Goal: Communication & Community: Ask a question

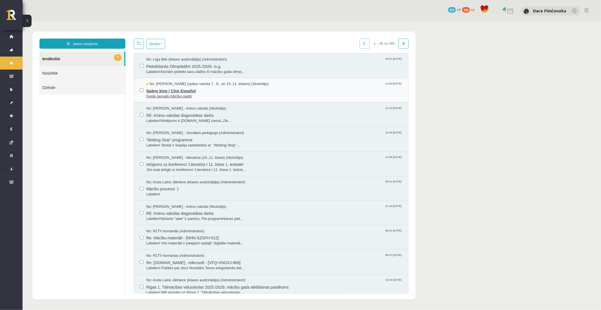
click at [189, 87] on span "Spāņu kino / Cine Español" at bounding box center [274, 90] width 257 height 7
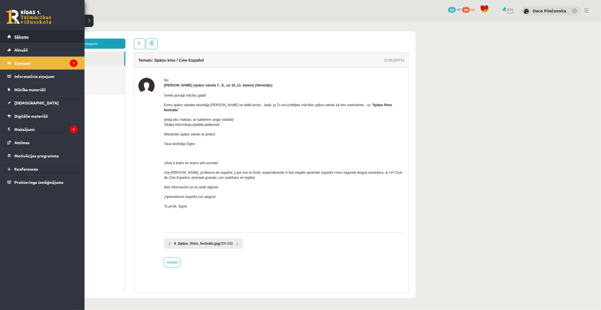
click at [11, 35] on link "Sākums" at bounding box center [42, 36] width 70 height 13
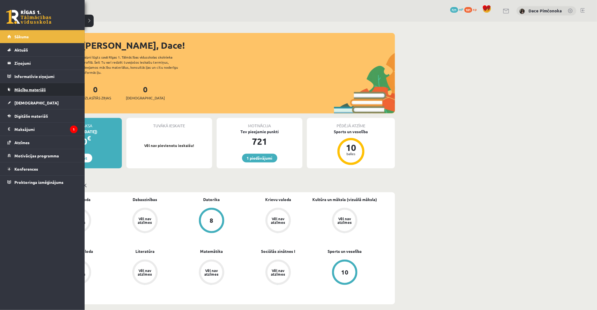
click at [32, 94] on link "Mācību materiāli" at bounding box center [42, 89] width 70 height 13
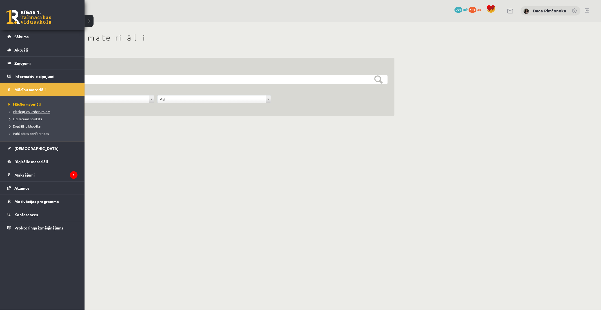
click at [17, 110] on span "Pieslēgties Uzdevumiem" at bounding box center [28, 111] width 43 height 5
click at [20, 34] on span "Sākums" at bounding box center [21, 36] width 14 height 5
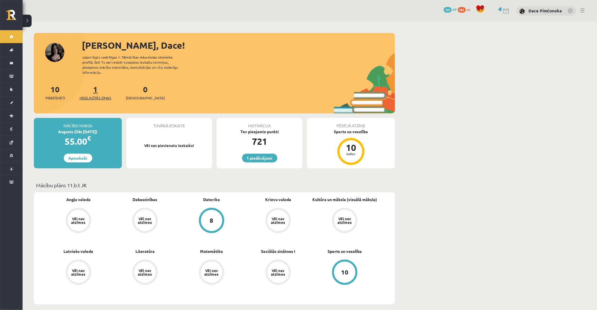
click at [96, 95] on span "Neizlasītās ziņas" at bounding box center [95, 98] width 32 height 6
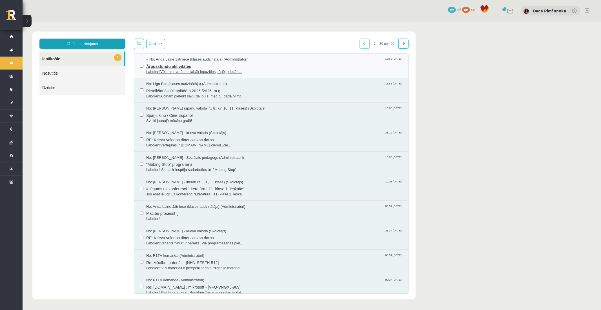
click at [192, 66] on span "Ārpusstundu aktivitātes" at bounding box center [274, 65] width 257 height 7
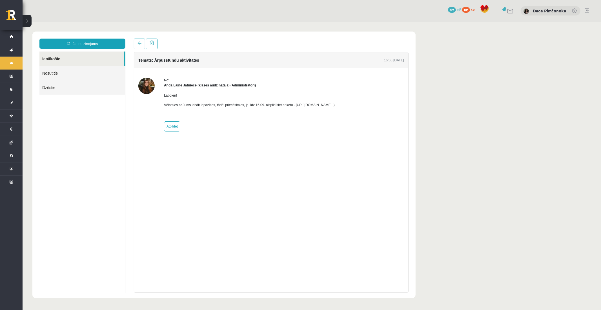
click at [335, 106] on p "Vēlamies ar Jums labāk iepazīties, tādēļ priecāsimies, ja līdz 15.09. aizpildīs…" at bounding box center [249, 104] width 171 height 5
drag, startPoint x: 291, startPoint y: 105, endPoint x: 354, endPoint y: 102, distance: 62.6
click at [335, 102] on p "Vēlamies ar Jums labāk iepazīties, tādēļ priecāsimies, ja līdz 15.09. aizpildīs…" at bounding box center [249, 104] width 171 height 5
copy p "[URL][DOMAIN_NAME]"
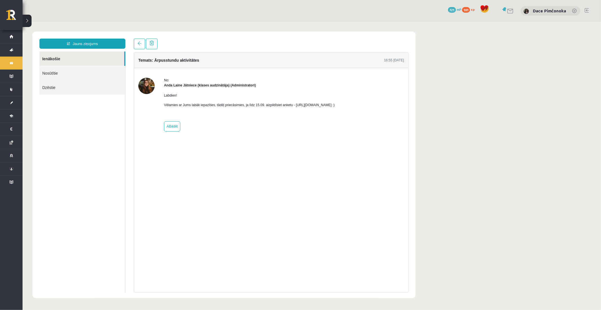
click at [86, 60] on link "Ienākošie" at bounding box center [81, 58] width 85 height 14
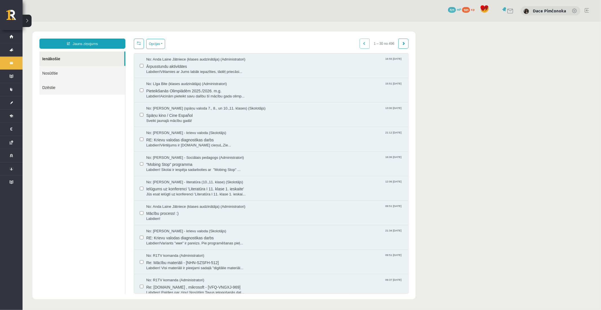
click at [214, 12] on div "0 Dāvanas 721 mP 181 xp [PERSON_NAME]" at bounding box center [312, 11] width 579 height 22
click at [235, 290] on span "Re: [DOMAIN_NAME] , mikrosoft - [VFQ-VNGXJ-969]" at bounding box center [274, 286] width 257 height 7
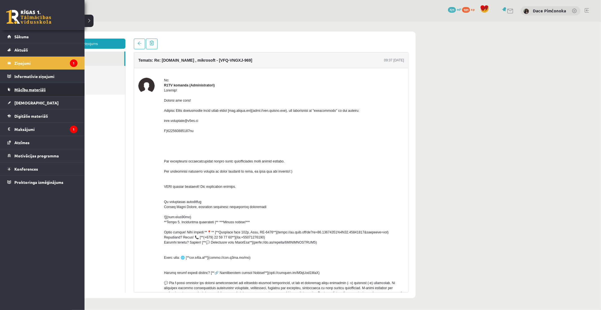
click at [23, 84] on link "Mācību materiāli" at bounding box center [42, 89] width 70 height 13
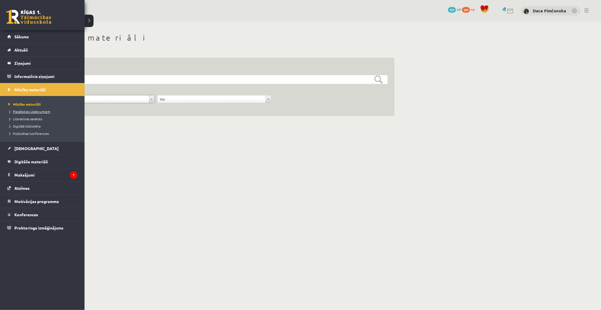
click at [12, 111] on span "Pieslēgties Uzdevumiem" at bounding box center [28, 111] width 43 height 5
click at [27, 58] on legend "Ziņojumi 1" at bounding box center [45, 63] width 63 height 13
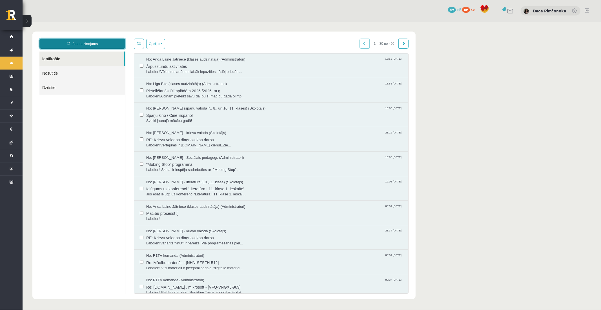
click at [107, 44] on link "Jauns ziņojums" at bounding box center [82, 43] width 86 height 10
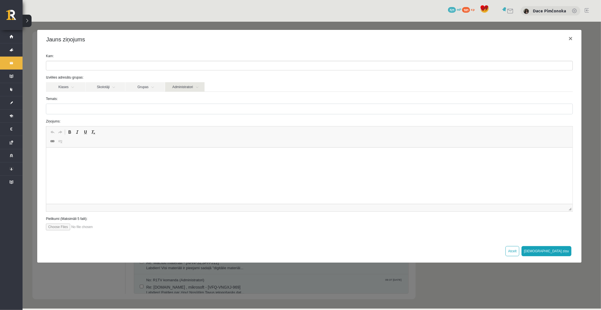
click at [172, 85] on link "Administratori" at bounding box center [184, 87] width 39 height 10
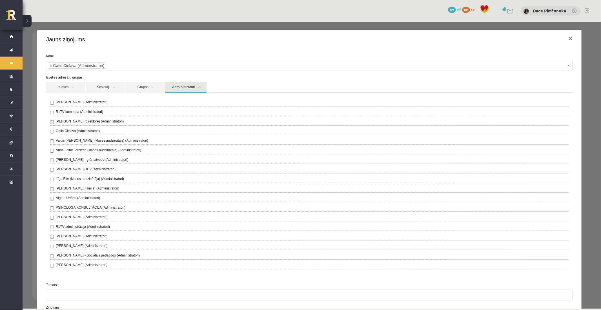
click at [170, 85] on link "Administratori" at bounding box center [185, 87] width 41 height 10
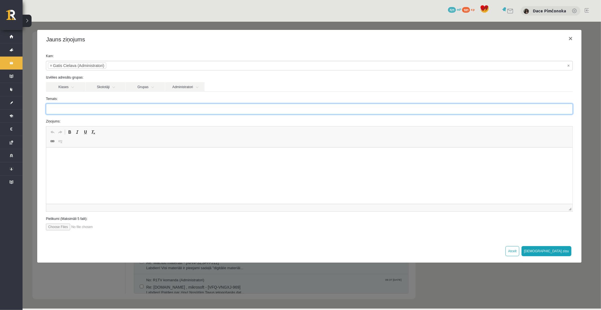
click at [178, 113] on input "Temats:" at bounding box center [309, 108] width 527 height 11
type input "**********"
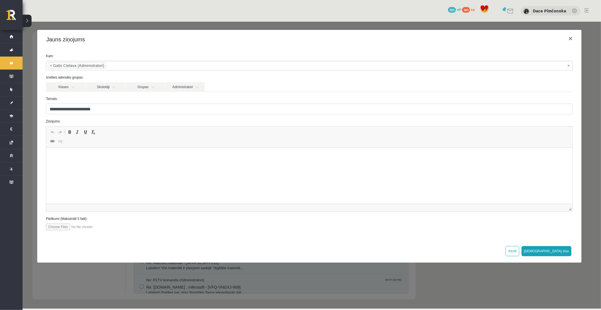
click at [174, 147] on span "Editor toolbars Undo Keyboard shortcut Ctrl+Z Redo Keyboard shortcut Ctrl+Y Bol…" at bounding box center [309, 136] width 527 height 21
click at [174, 155] on p "Editor, wiswyg-editor-47024888905200-1757513377-49" at bounding box center [309, 156] width 515 height 6
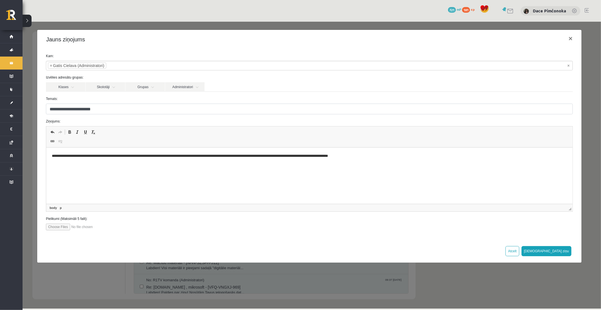
click at [187, 158] on p "**********" at bounding box center [309, 156] width 515 height 6
click at [557, 247] on button "[DEMOGRAPHIC_DATA] ziņu" at bounding box center [547, 251] width 50 height 10
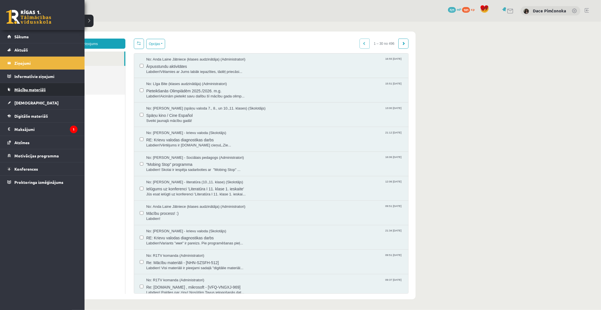
click at [33, 89] on span "Mācību materiāli" at bounding box center [29, 89] width 31 height 5
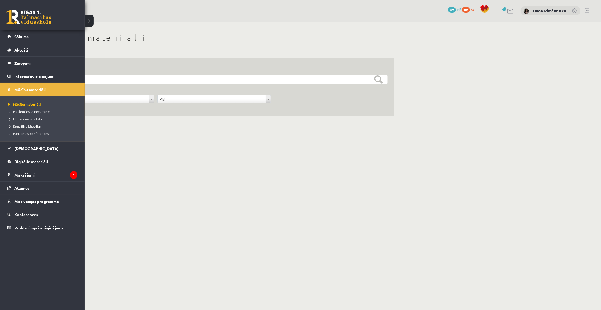
click at [24, 111] on span "Pieslēgties Uzdevumiem" at bounding box center [28, 111] width 43 height 5
